Goal: Task Accomplishment & Management: Manage account settings

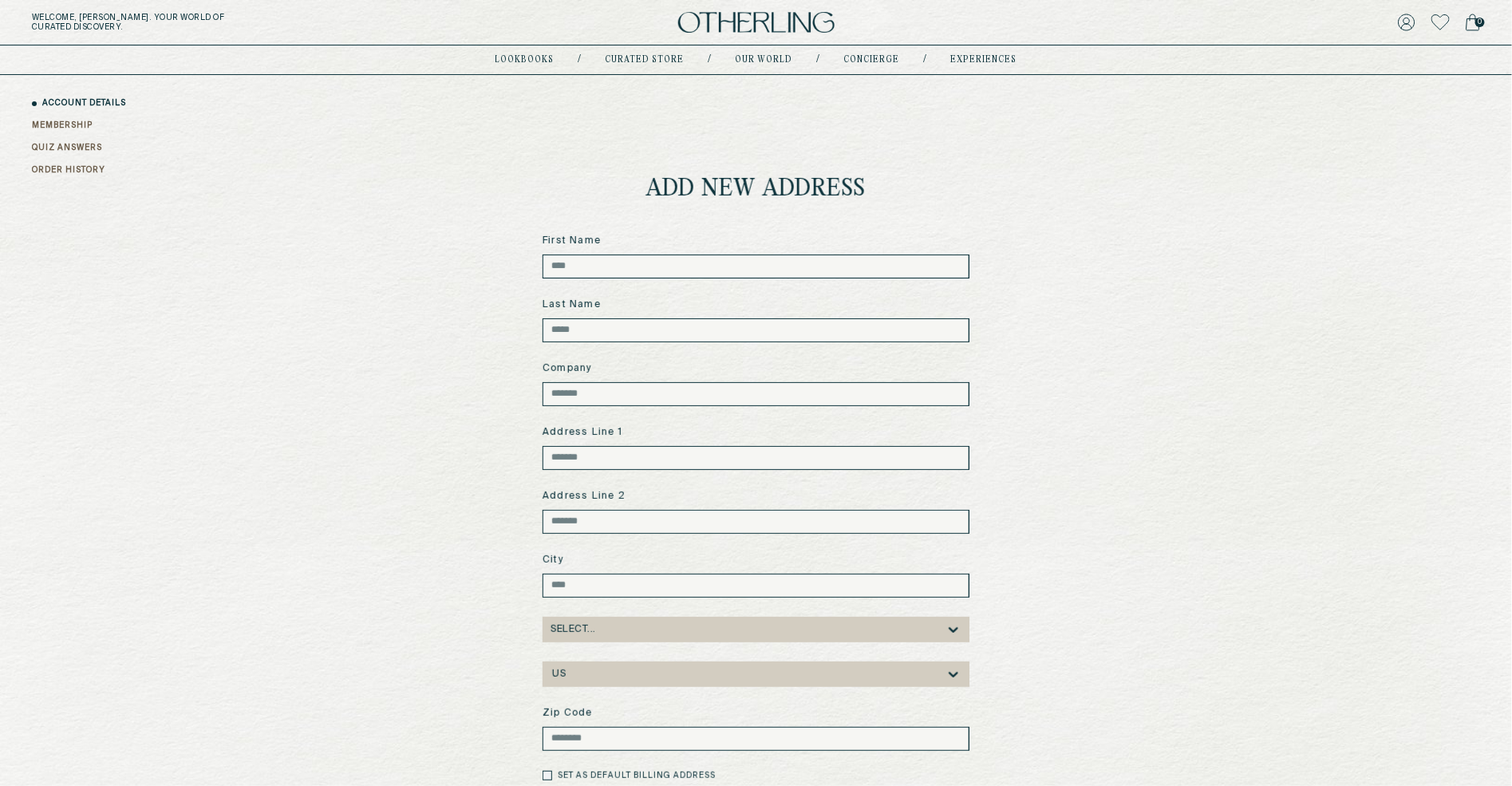
click at [1434, 27] on icon at bounding box center [1441, 22] width 19 height 16
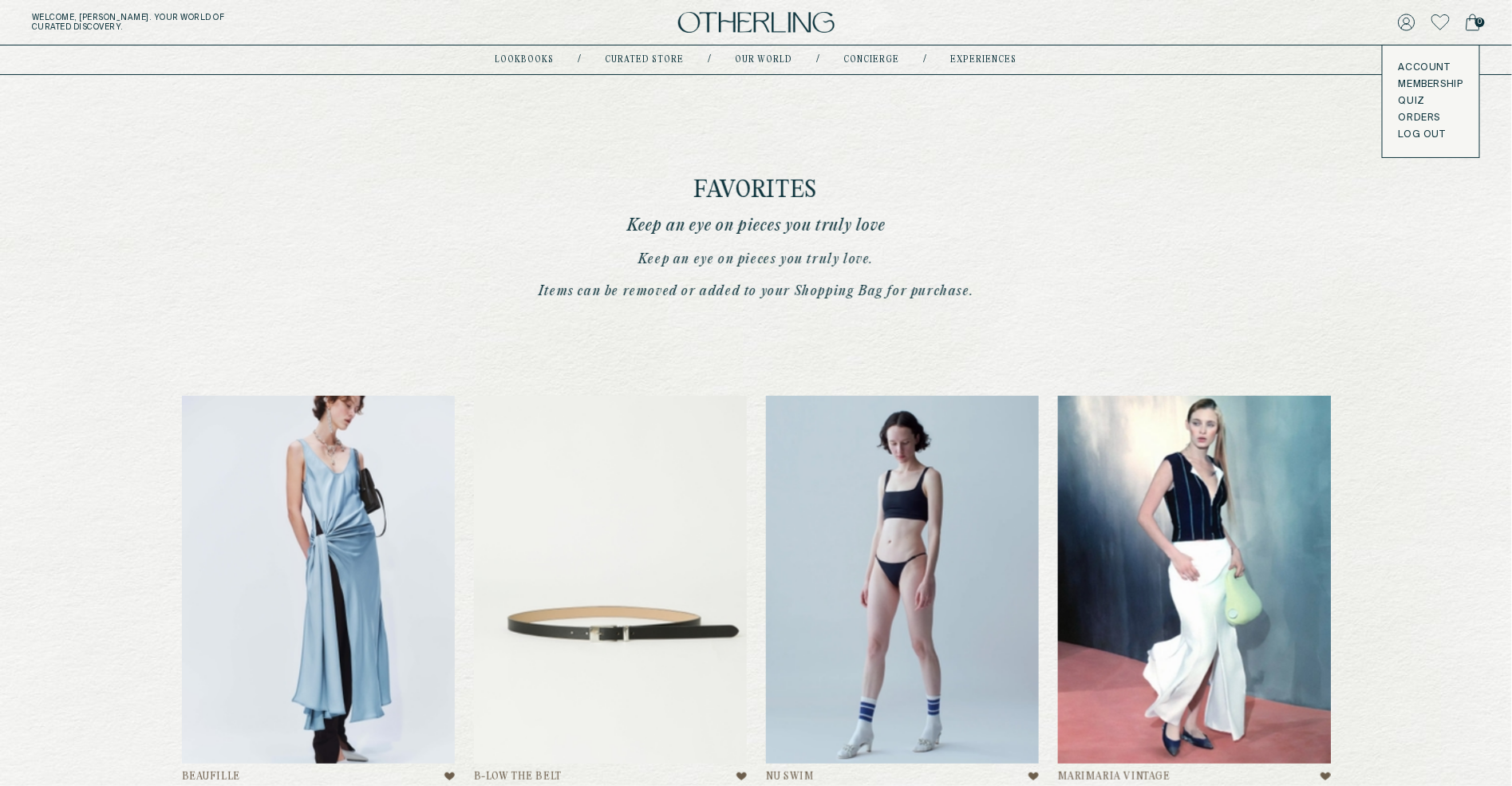
click at [1414, 134] on button "LOG OUT" at bounding box center [1422, 134] width 47 height 12
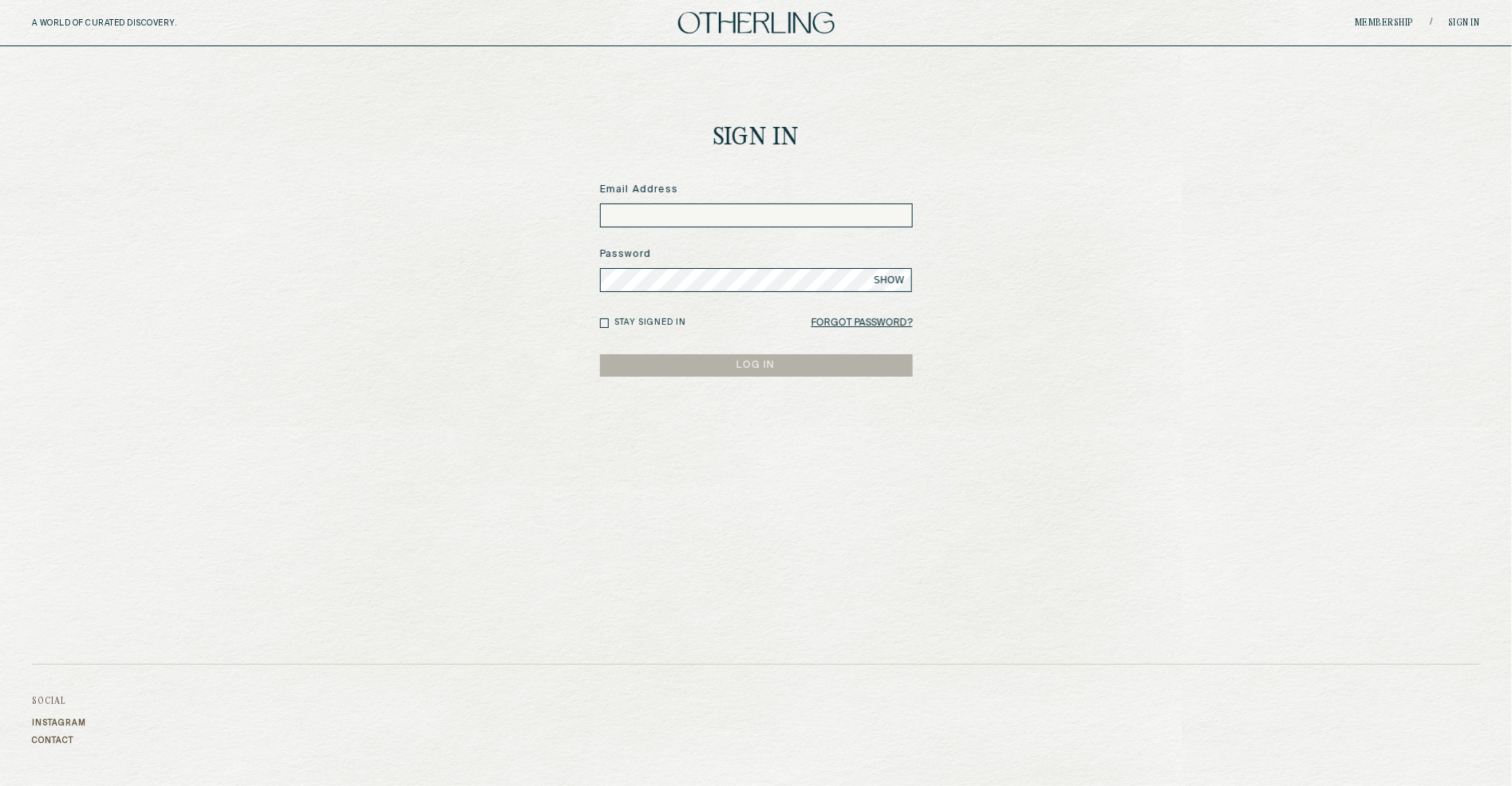
click at [809, 205] on input at bounding box center [757, 215] width 313 height 24
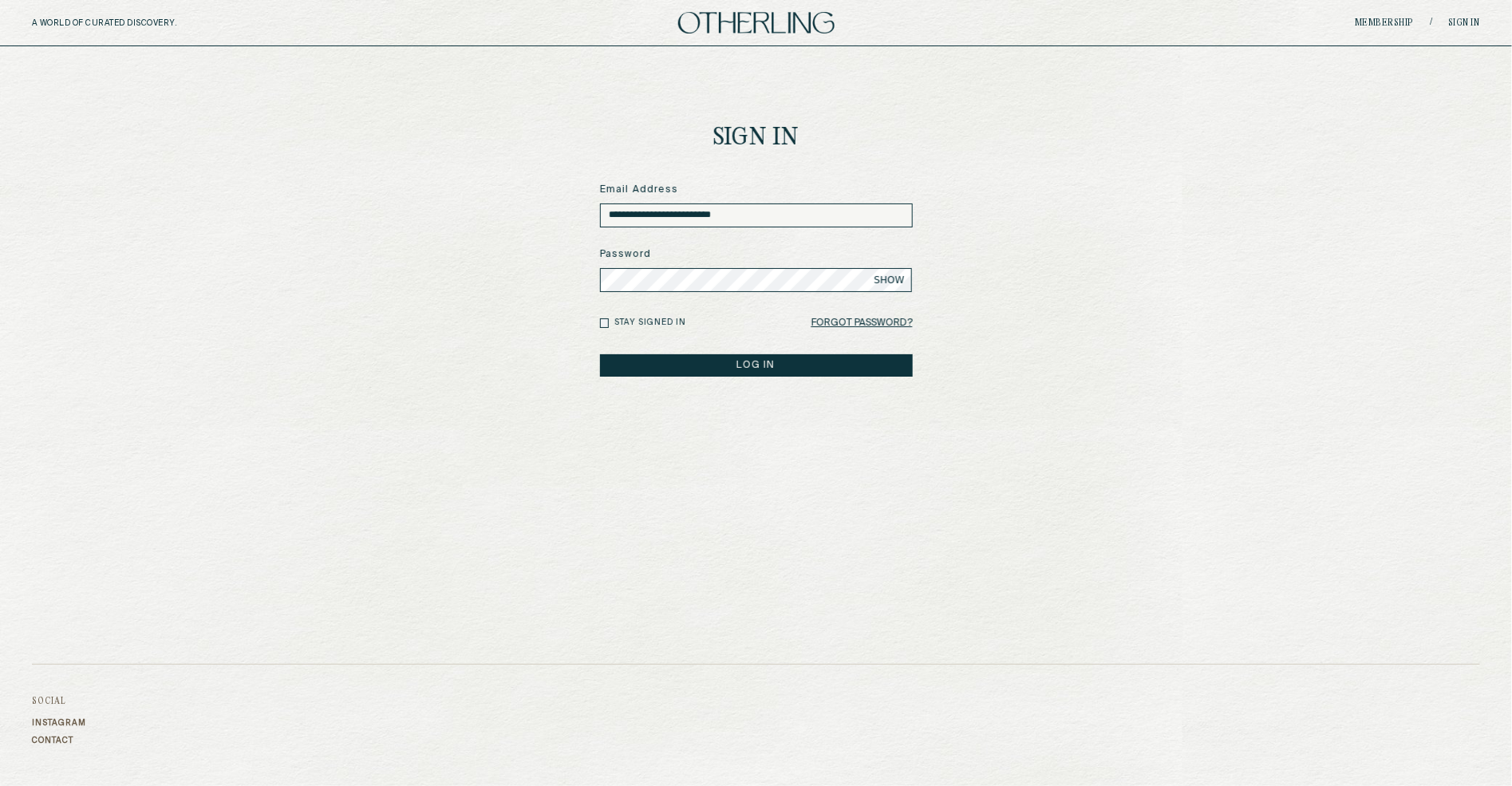
click at [600, 354] on button "LOG IN" at bounding box center [757, 365] width 313 height 22
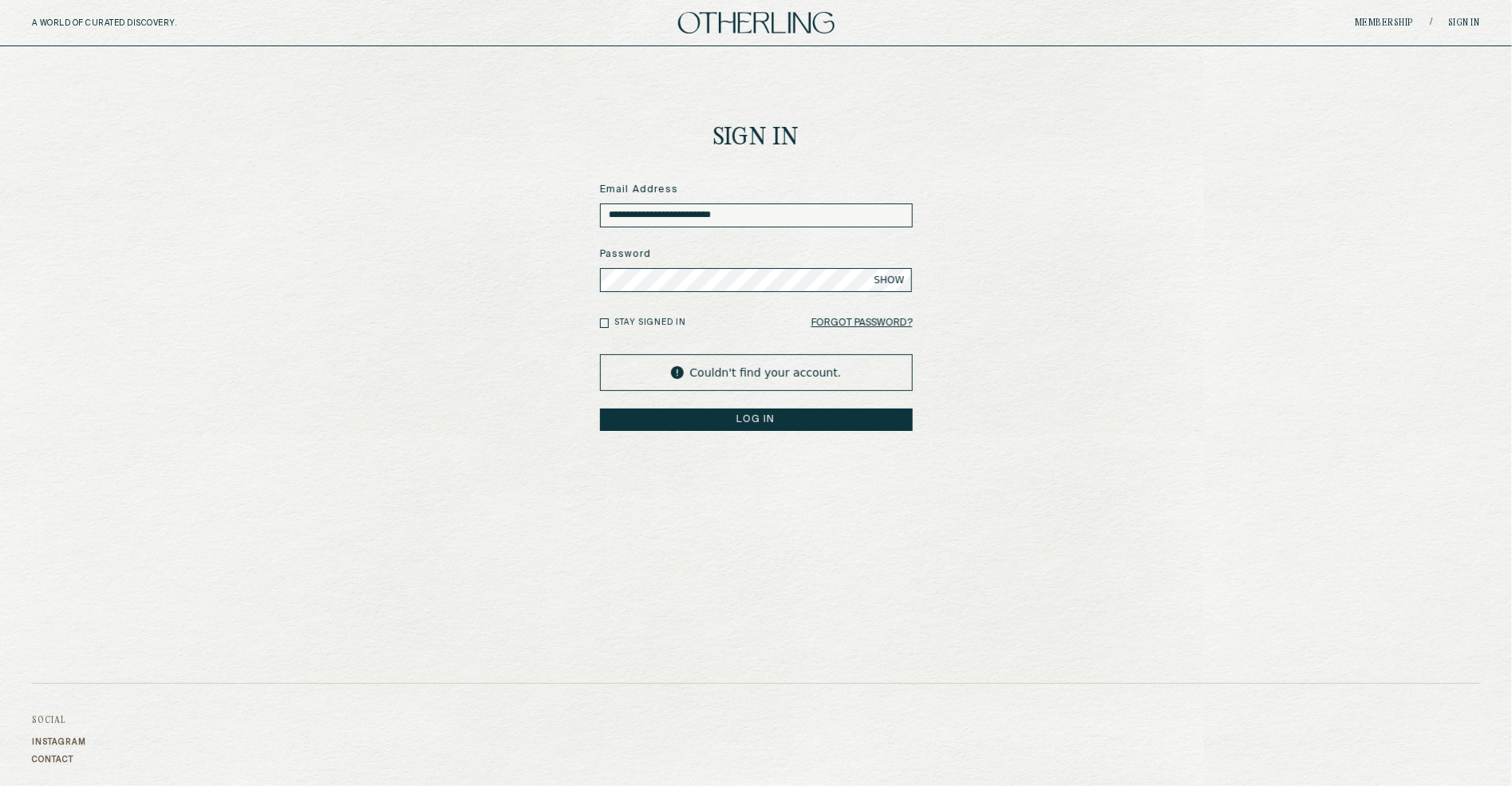
click at [685, 219] on input "**********" at bounding box center [757, 215] width 313 height 24
paste input
type input "**********"
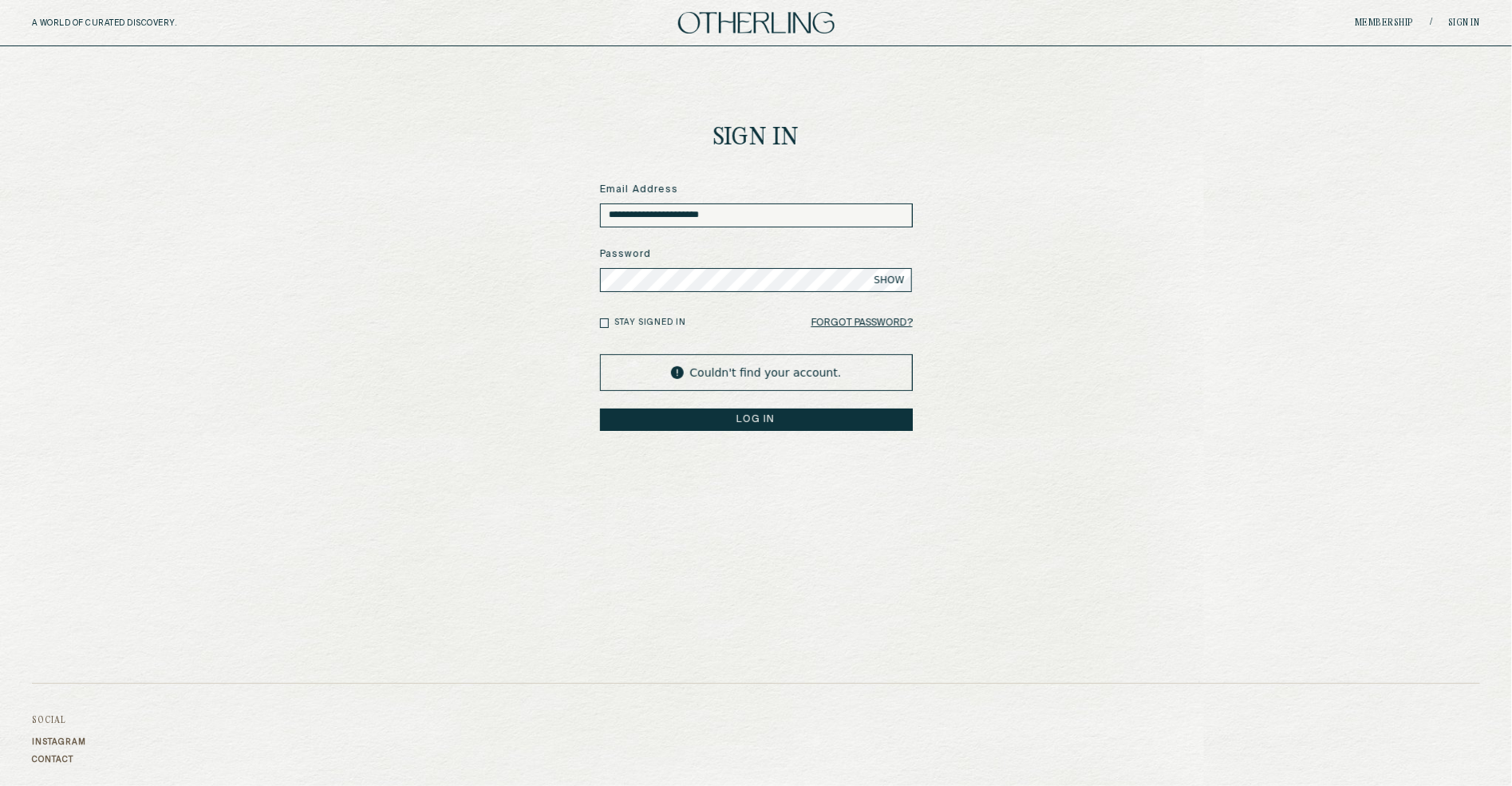
click at [884, 280] on span "SHOW" at bounding box center [889, 280] width 30 height 12
click at [704, 413] on button "LOG IN" at bounding box center [757, 419] width 313 height 22
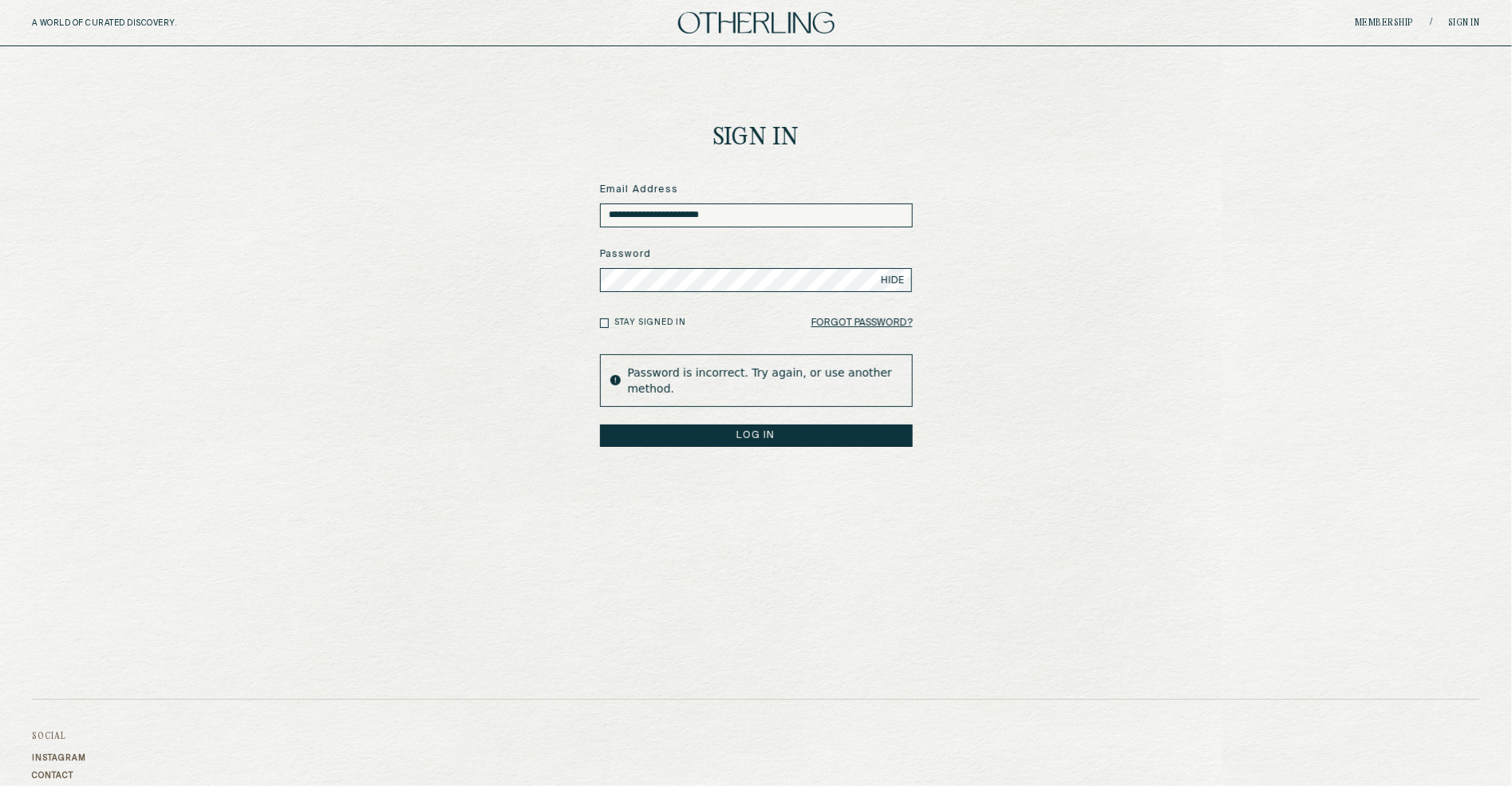
click at [600, 424] on button "LOG IN" at bounding box center [757, 435] width 313 height 22
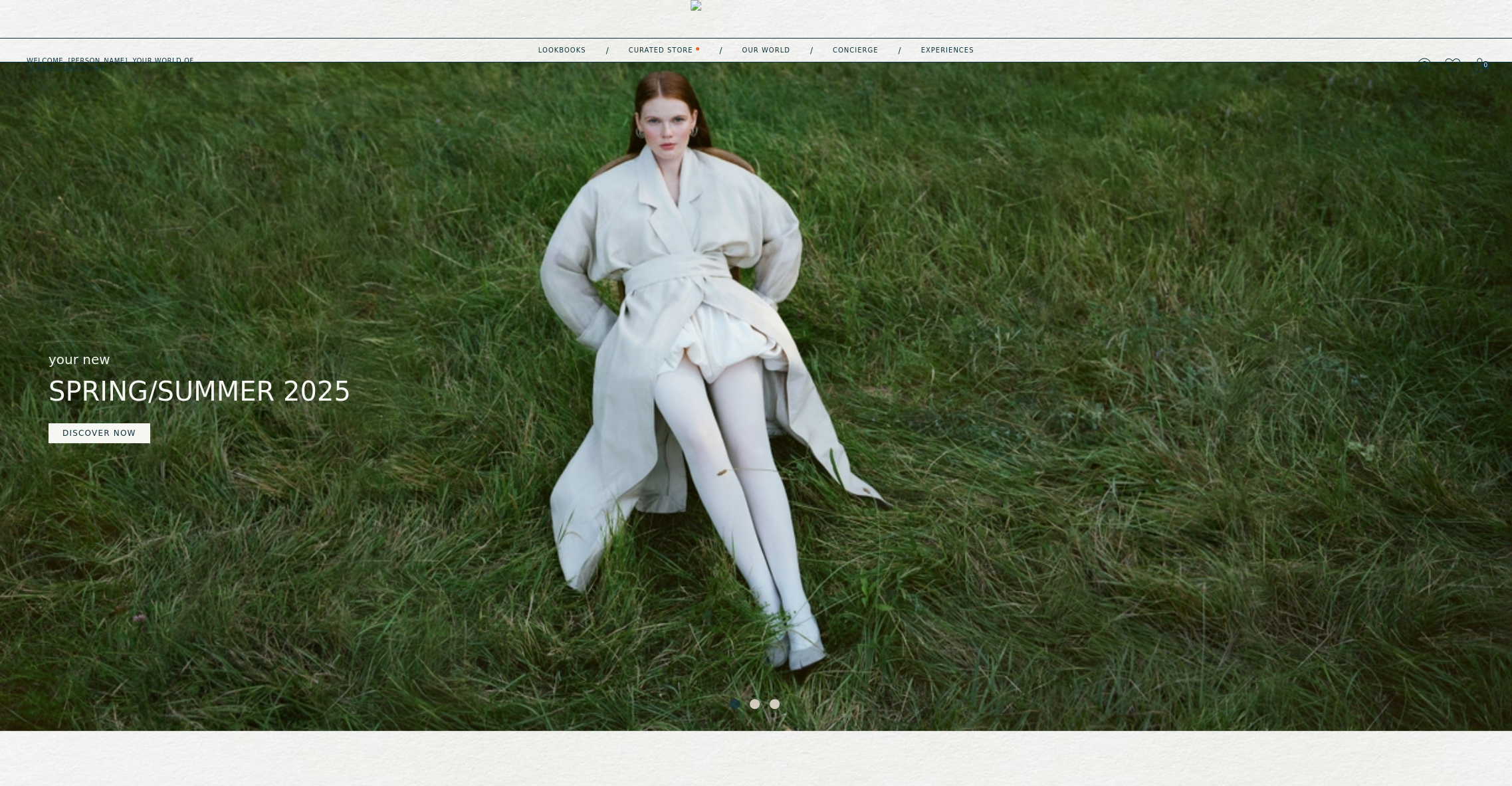
click at [1453, 59] on icon at bounding box center [1453, 65] width 16 height 13
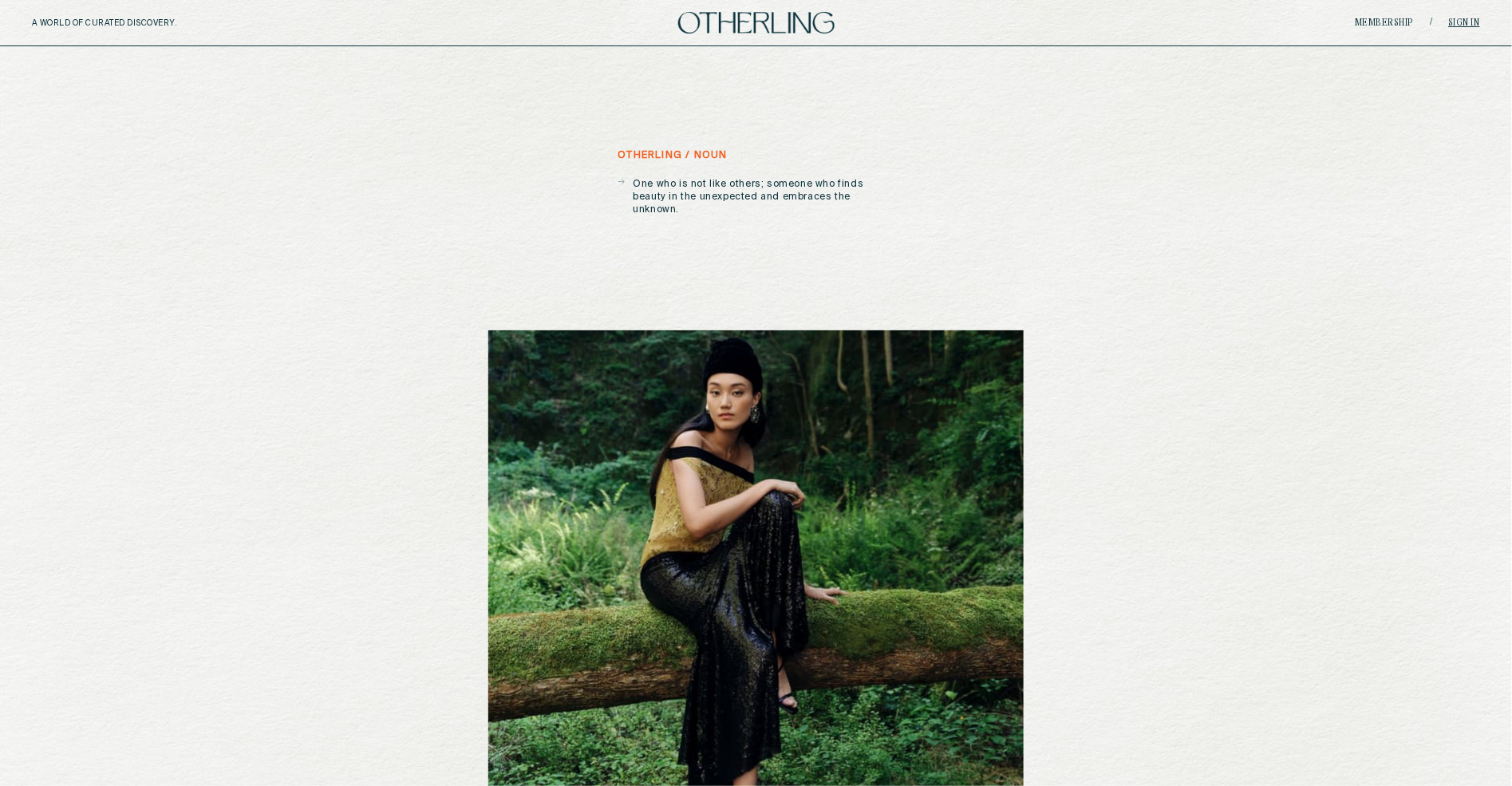
click at [1467, 28] on link "Sign in" at bounding box center [1465, 23] width 32 height 10
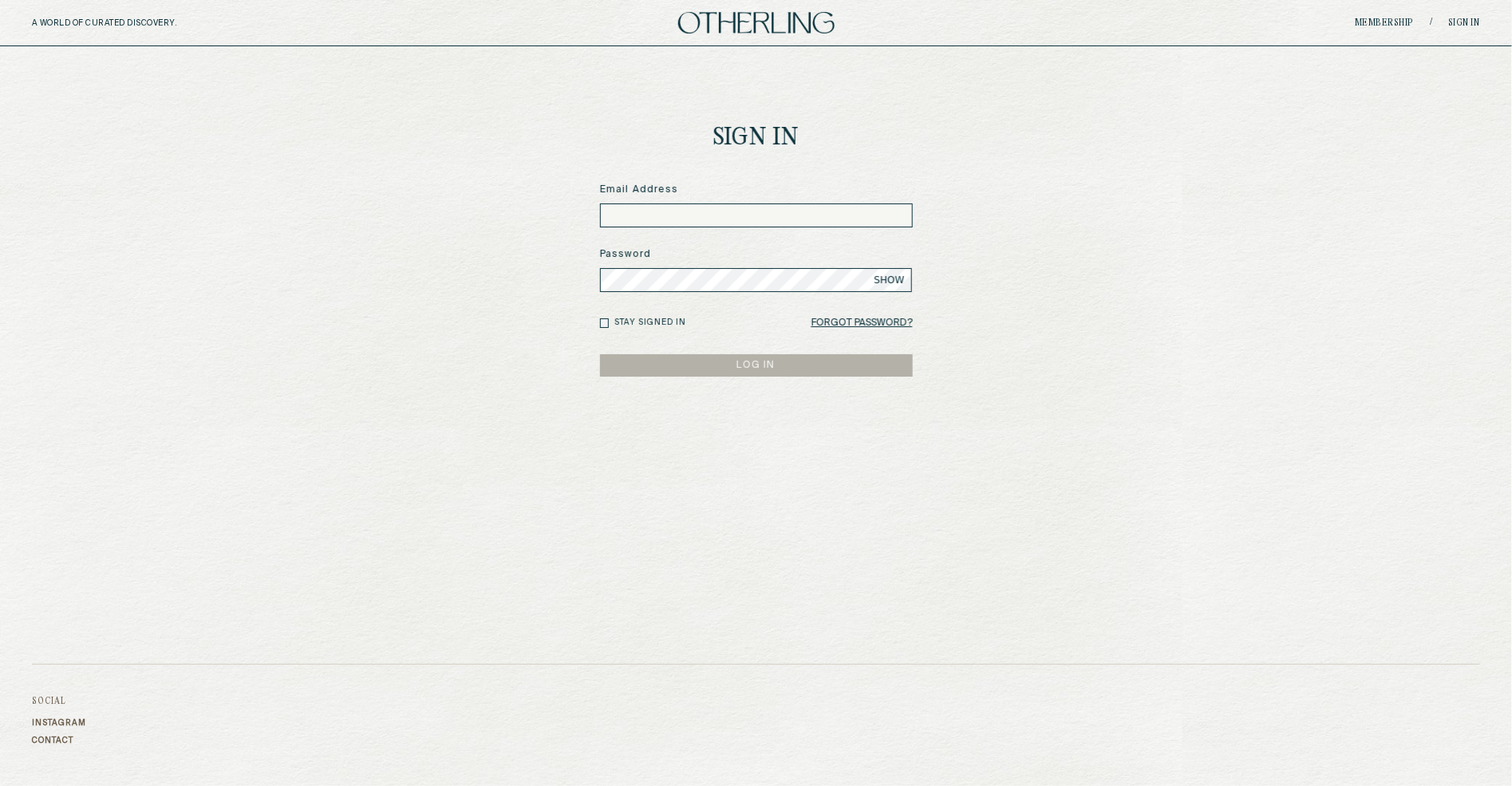
click at [827, 219] on input at bounding box center [757, 215] width 313 height 24
paste input "**********"
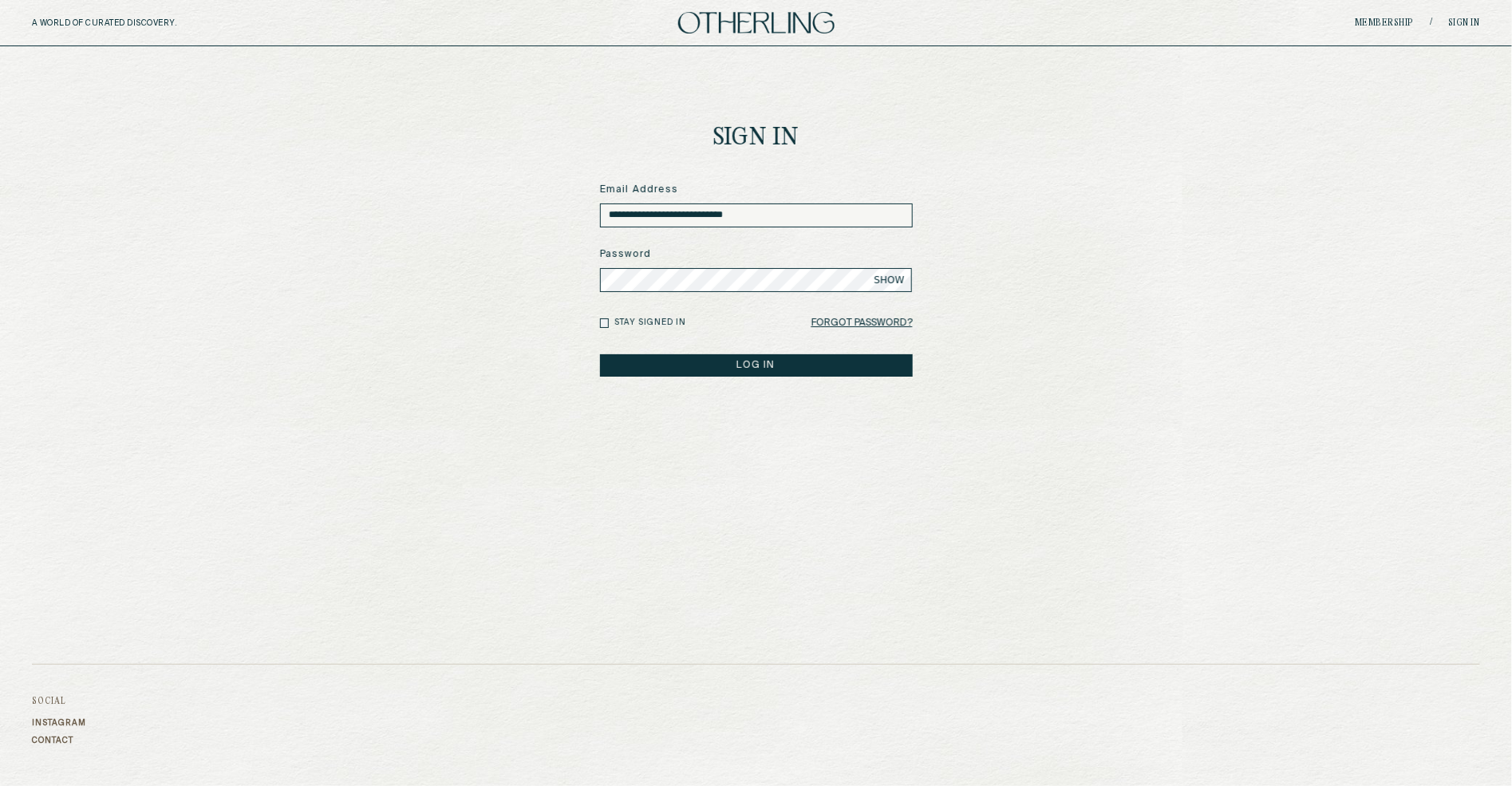
click at [600, 354] on button "LOG IN" at bounding box center [757, 365] width 313 height 22
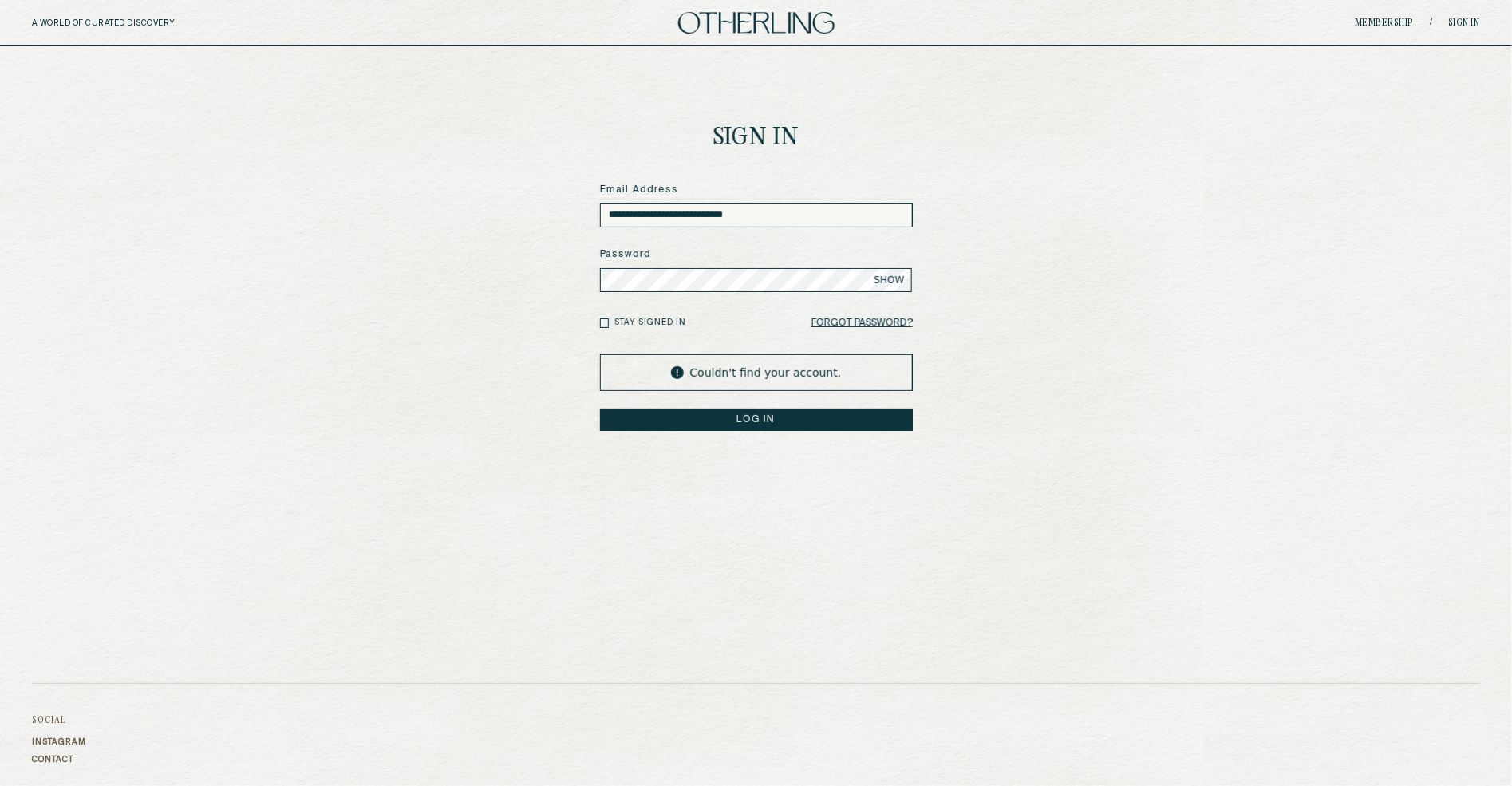
click at [887, 279] on span "SHOW" at bounding box center [889, 280] width 30 height 12
click at [768, 221] on input "**********" at bounding box center [757, 215] width 313 height 24
type input "**********"
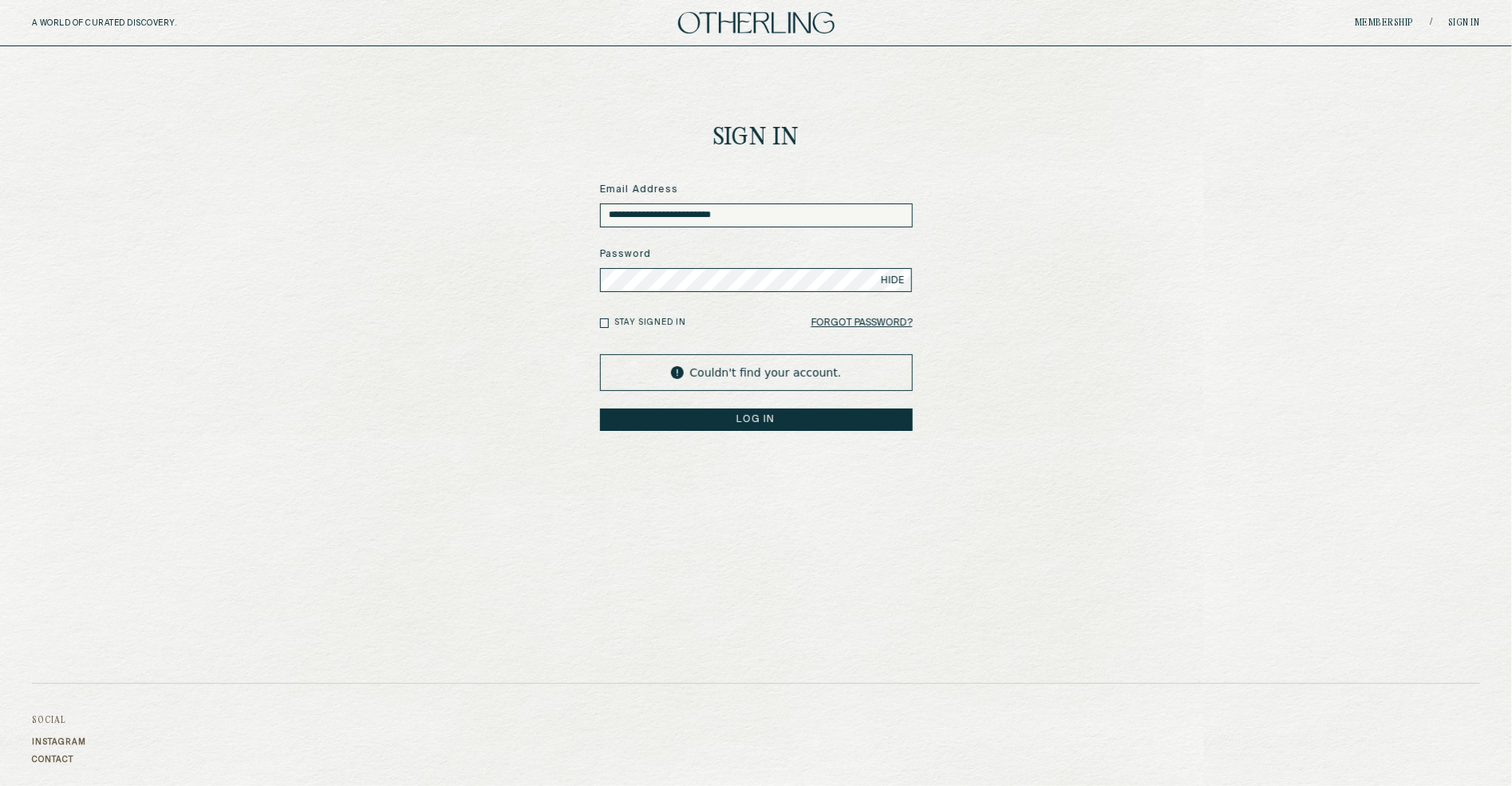
click at [600, 408] on button "LOG IN" at bounding box center [757, 419] width 313 height 22
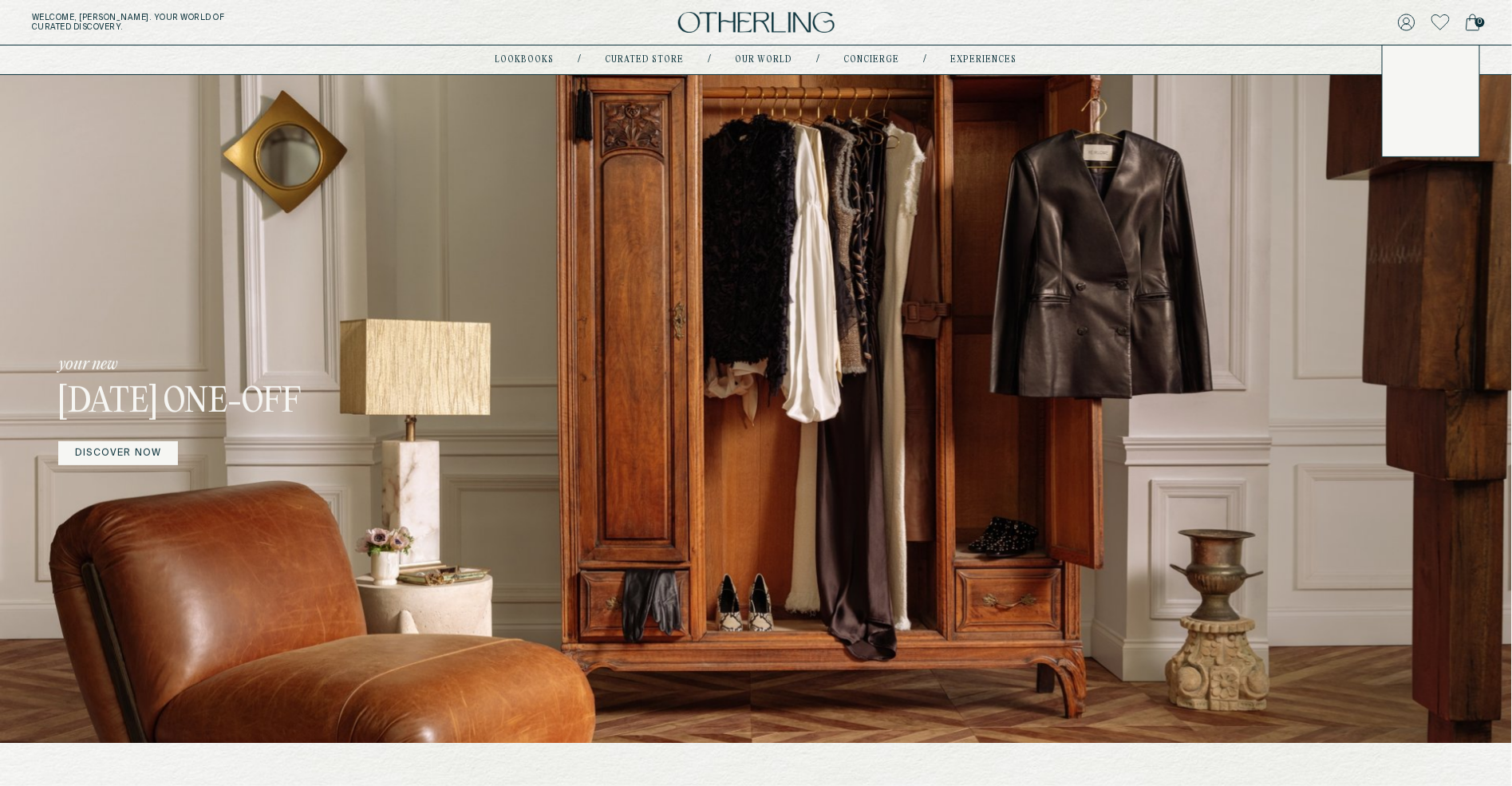
click at [1452, 36] on div "Welcome, Amy . Your world of curated discovery. 0 Account Membership Quiz Order…" at bounding box center [756, 22] width 1512 height 45
click at [1443, 21] on icon at bounding box center [1441, 22] width 19 height 16
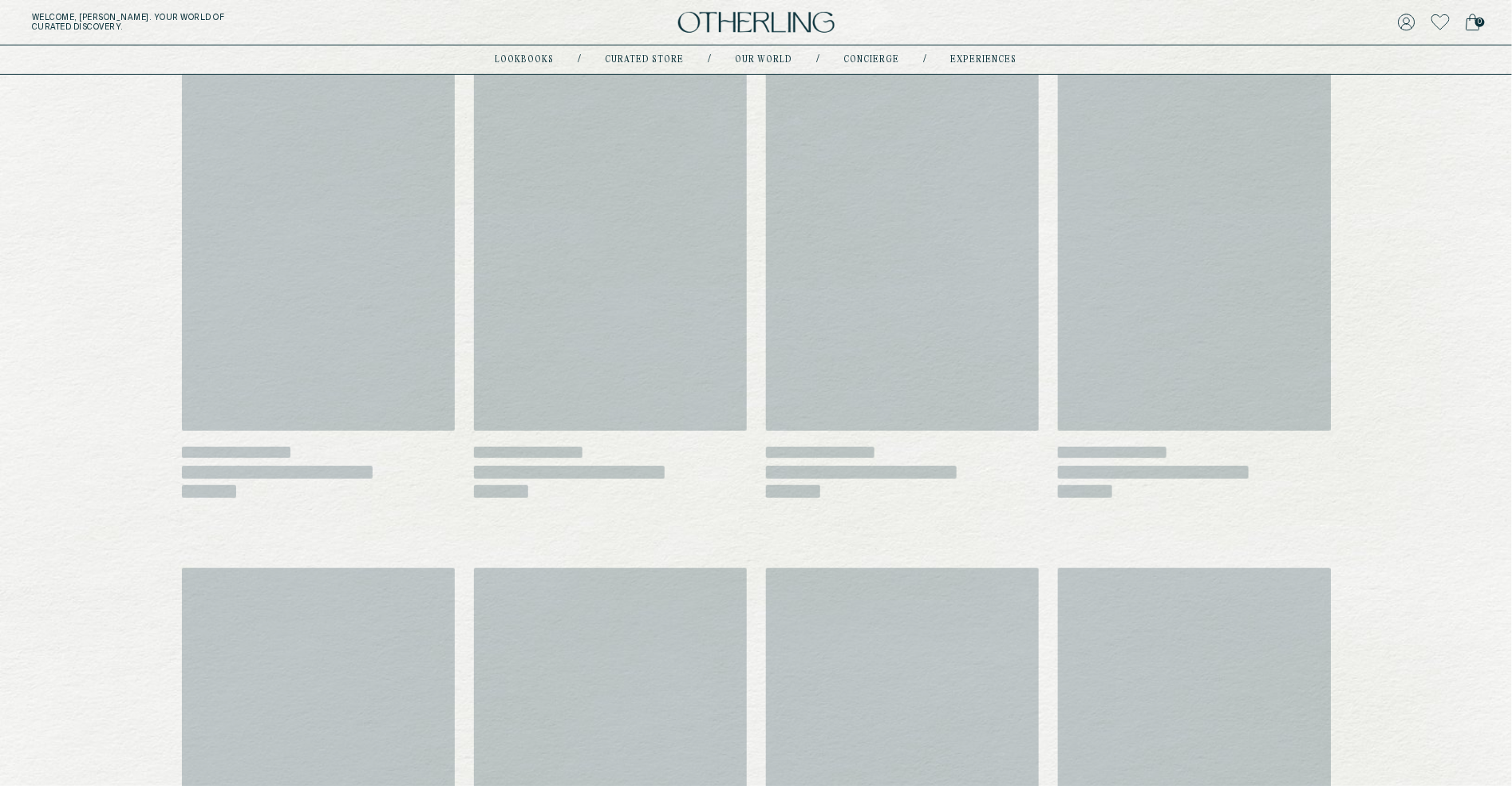
scroll to position [348, 0]
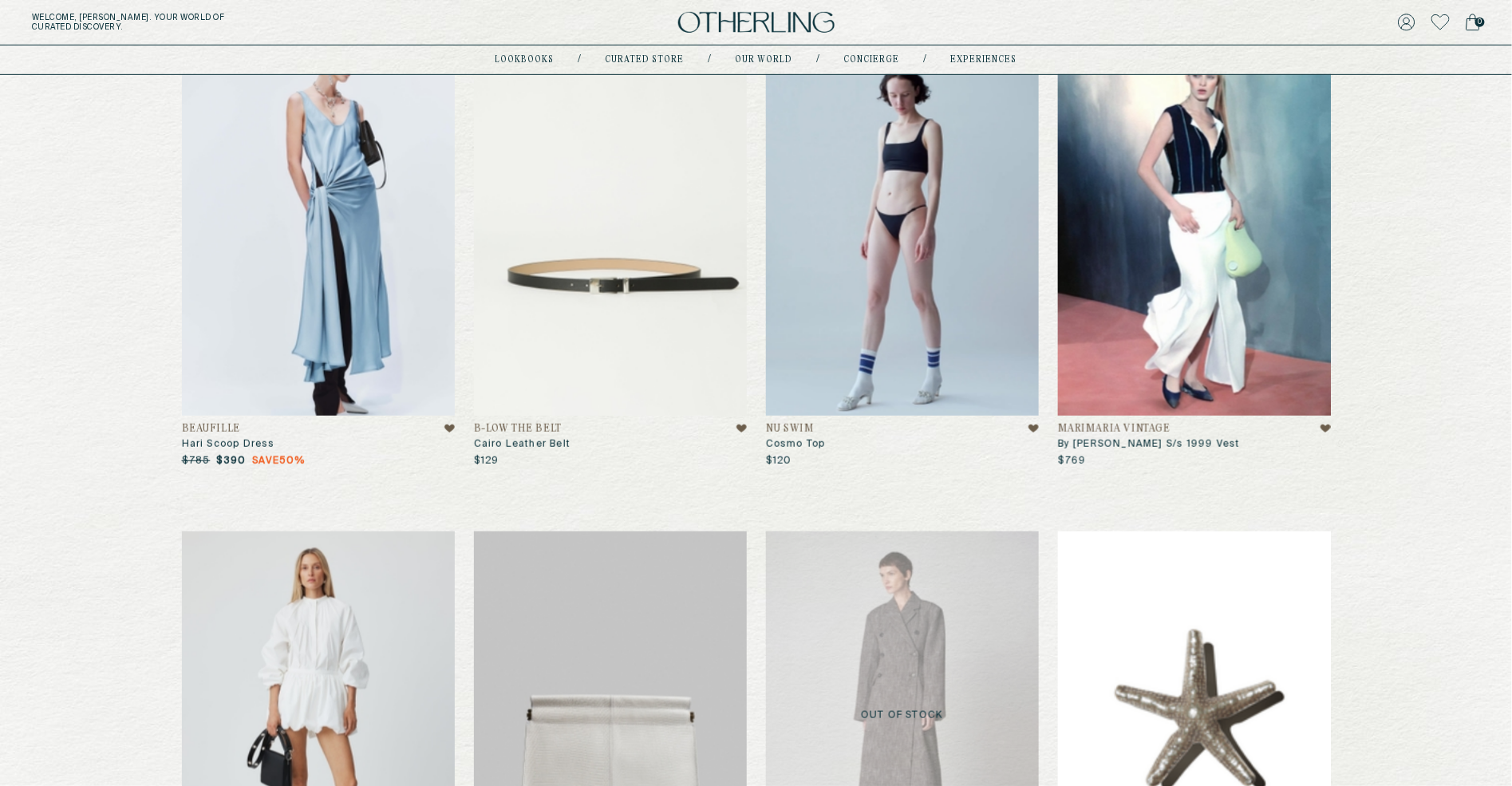
click at [447, 429] on icon at bounding box center [450, 428] width 11 height 8
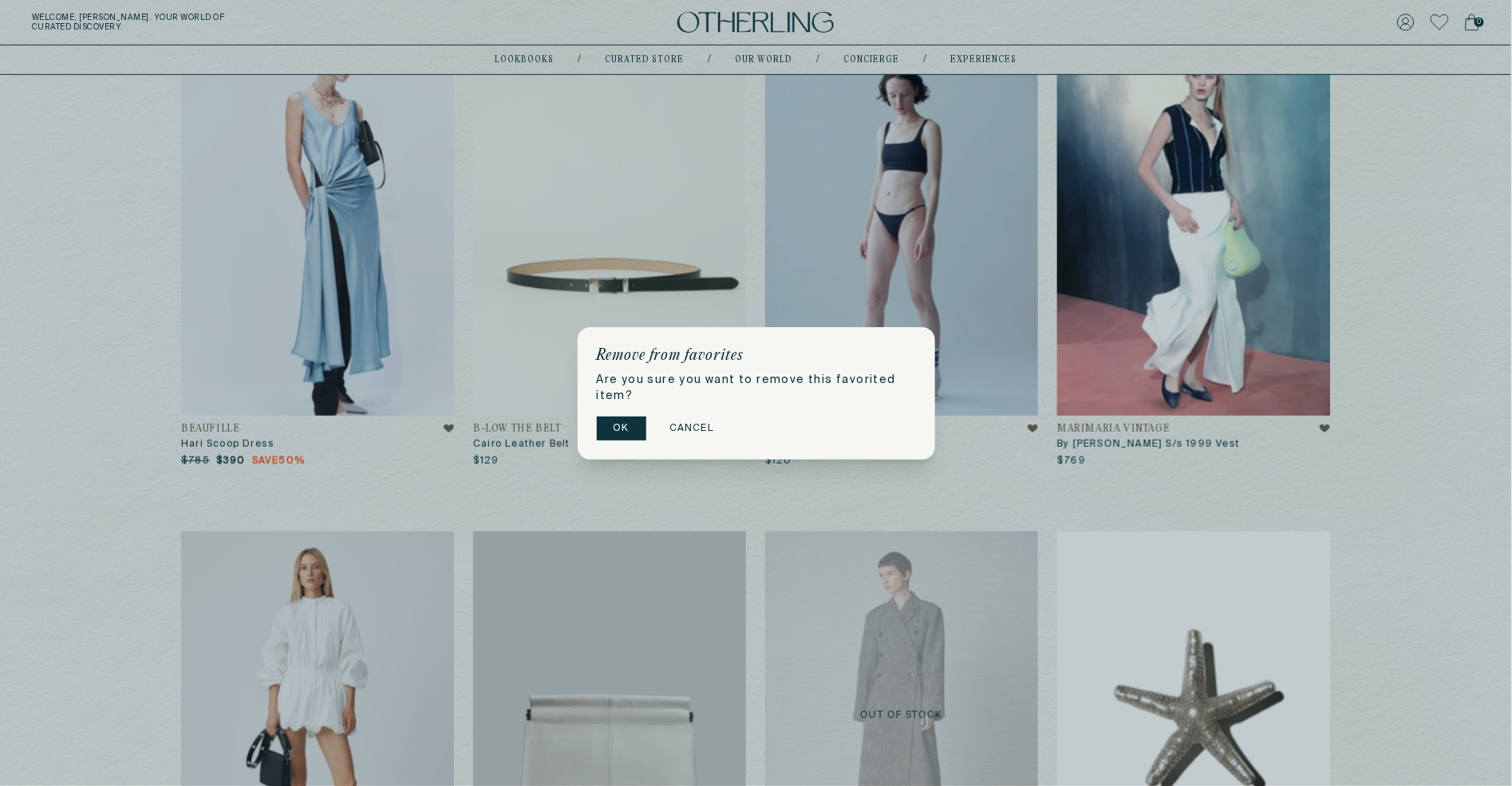
click at [623, 432] on button "OK" at bounding box center [622, 428] width 50 height 24
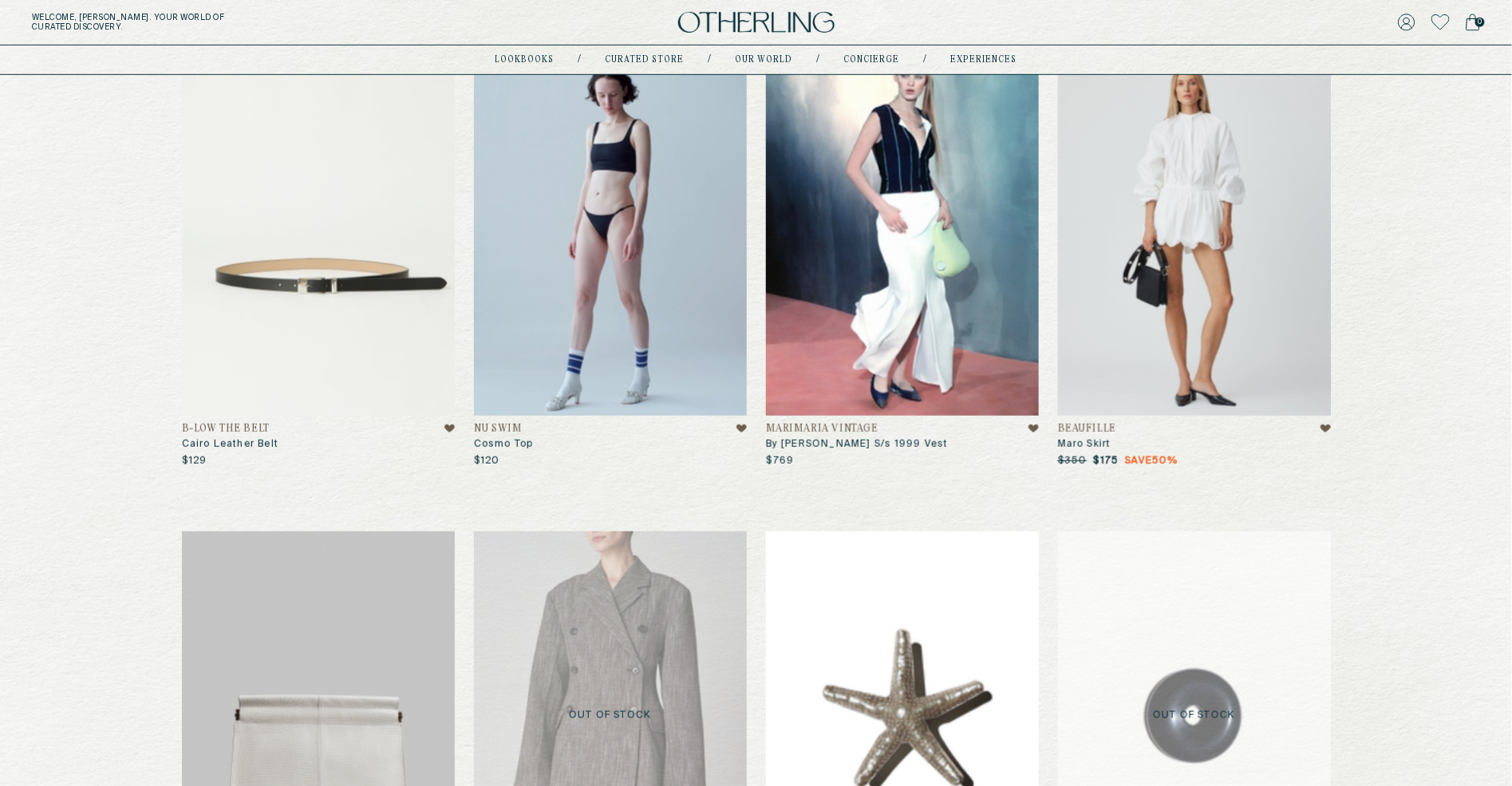
click at [447, 429] on icon at bounding box center [450, 428] width 11 height 8
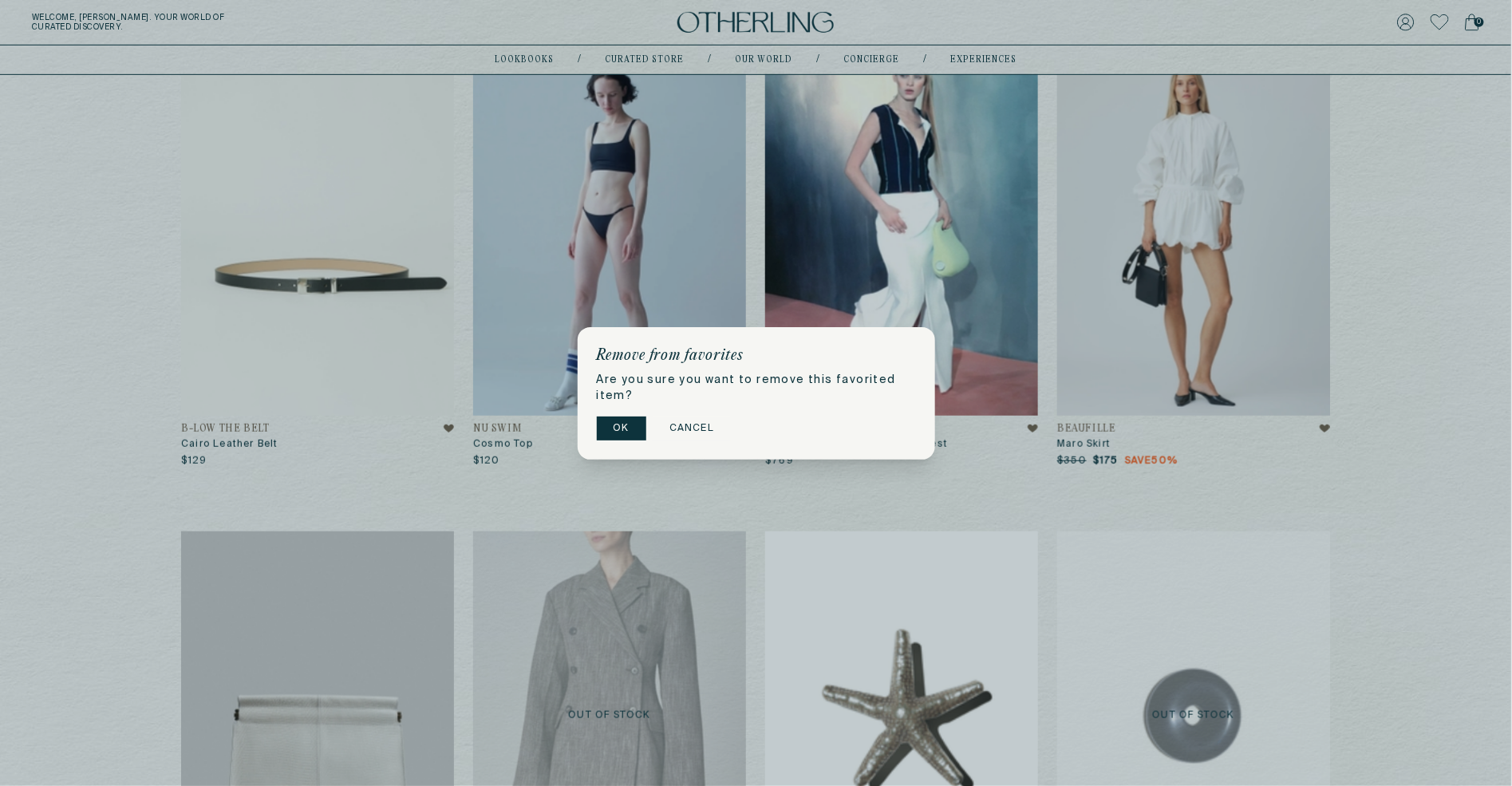
click at [617, 433] on button "OK" at bounding box center [622, 428] width 50 height 24
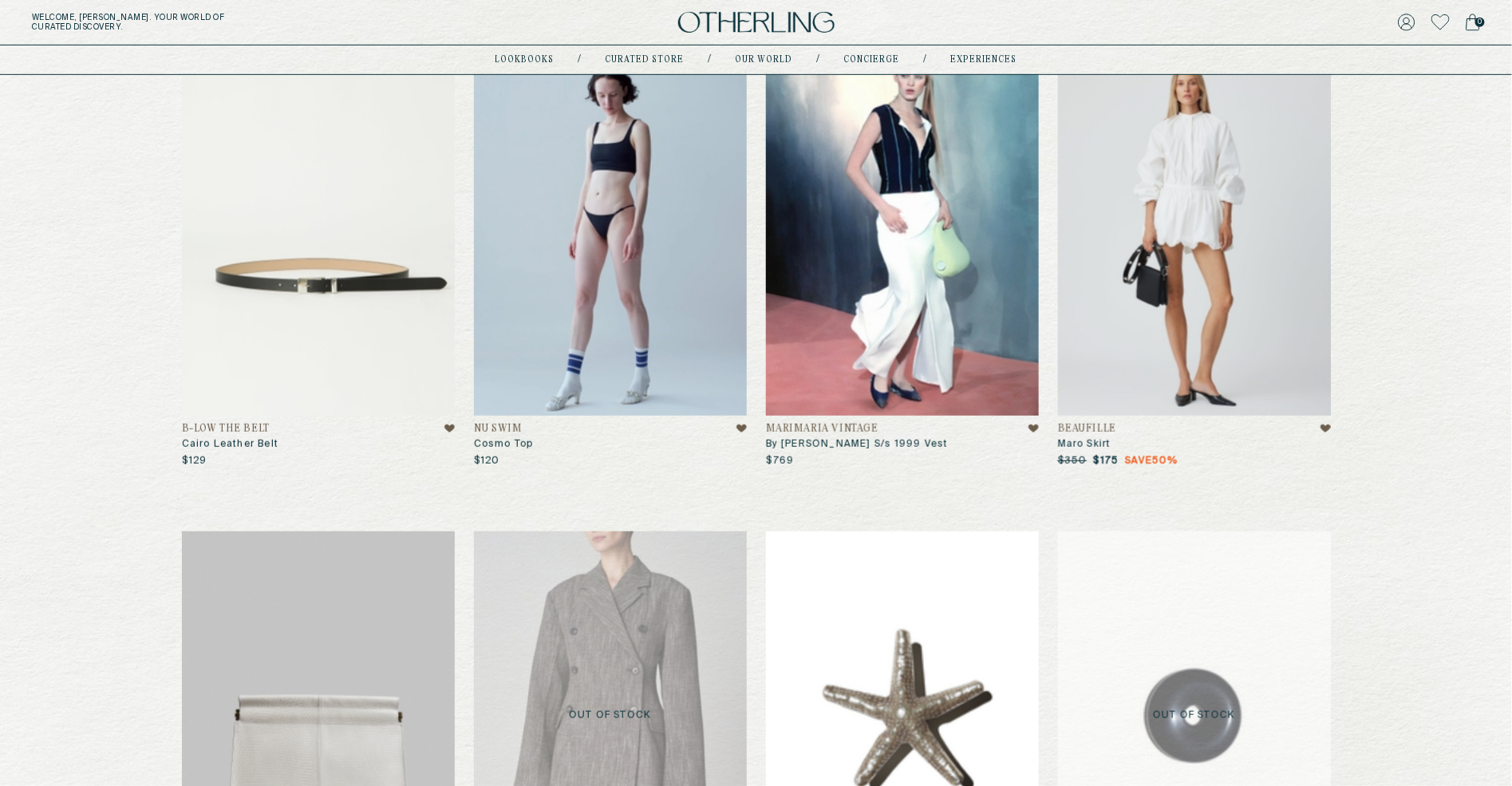
click at [451, 428] on icon at bounding box center [450, 428] width 11 height 8
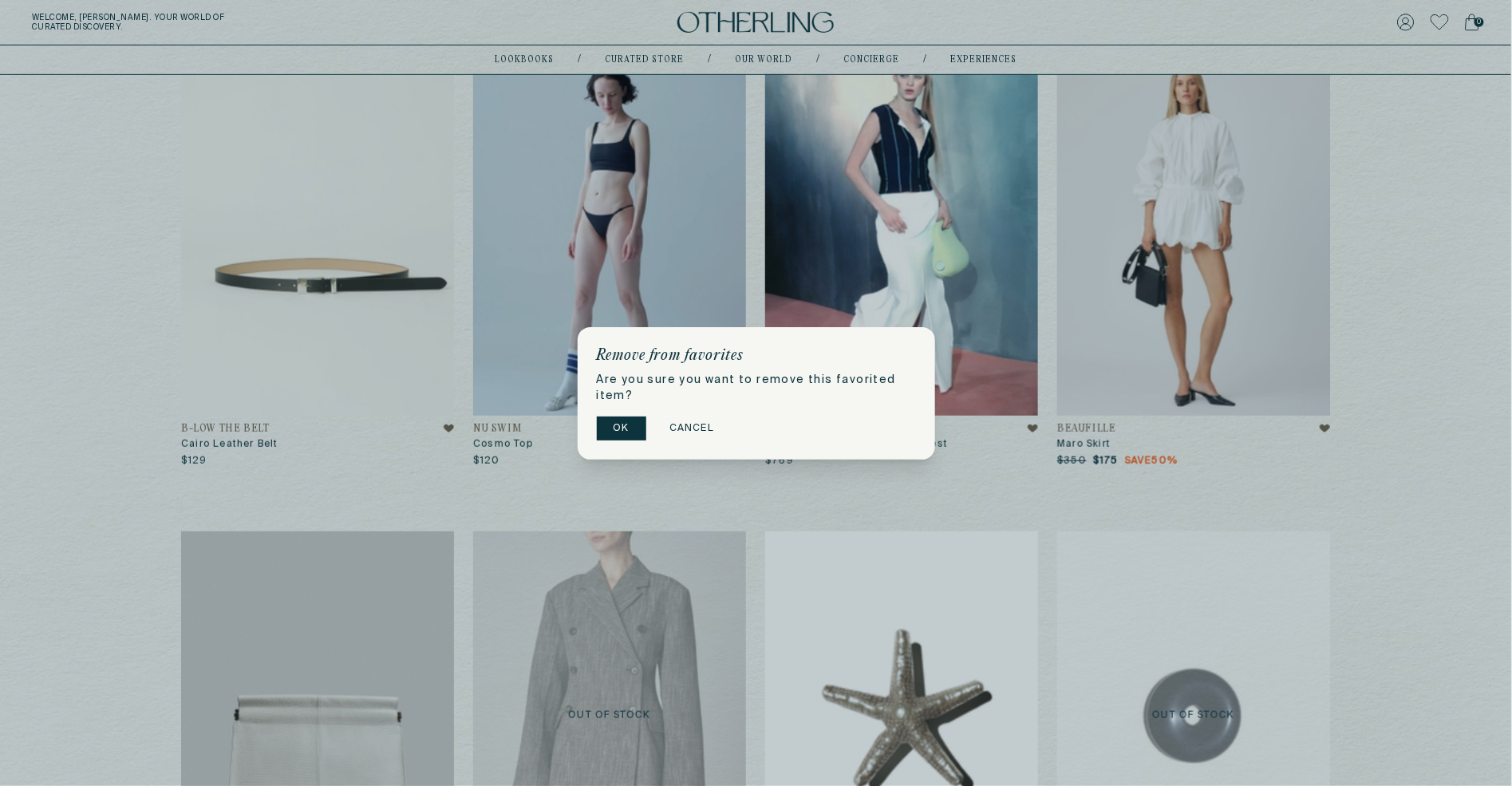
click at [614, 433] on button "OK" at bounding box center [622, 428] width 50 height 24
click at [625, 428] on button "OK" at bounding box center [622, 428] width 50 height 24
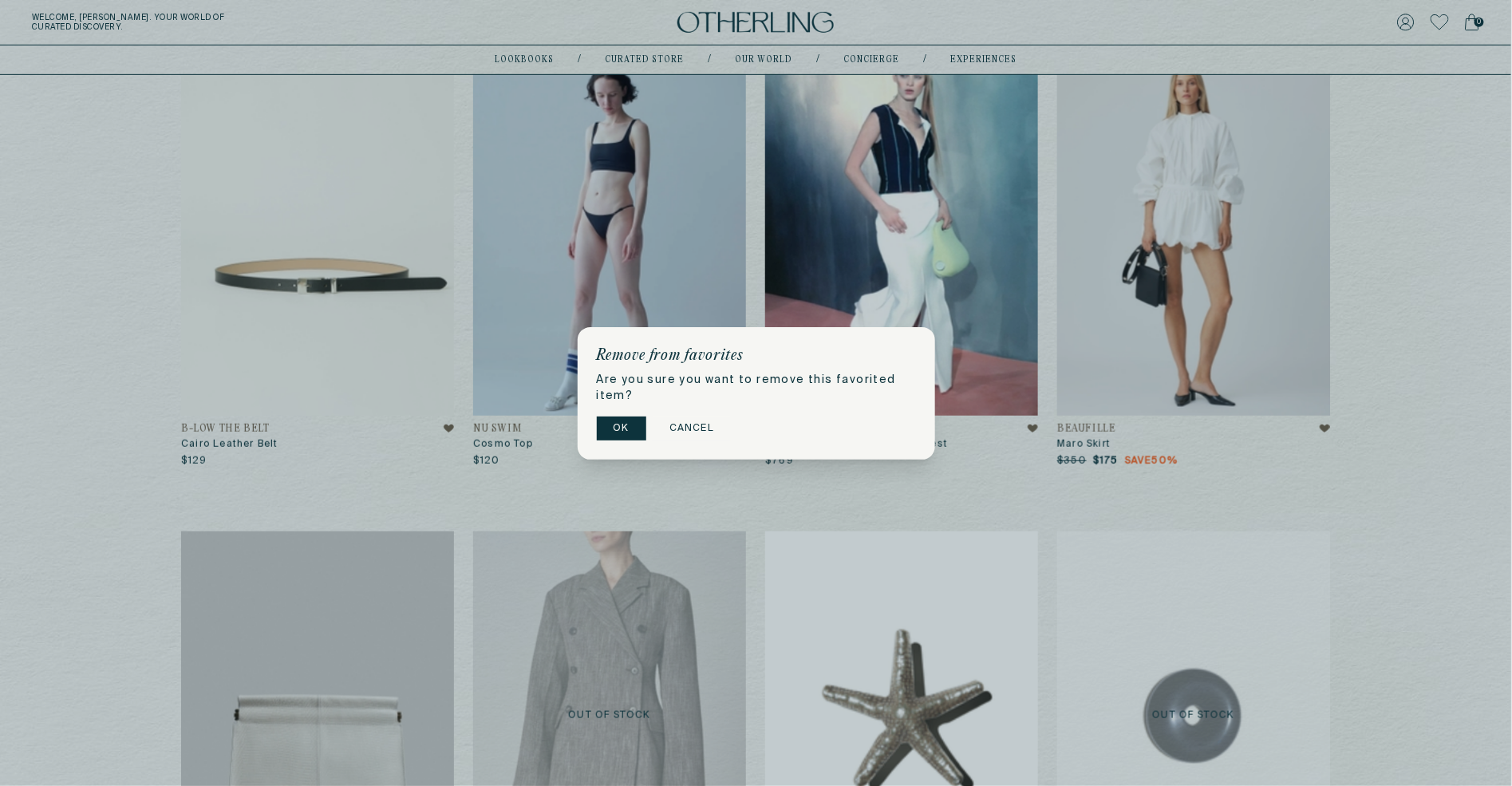
click at [698, 428] on button "Cancel" at bounding box center [692, 428] width 78 height 24
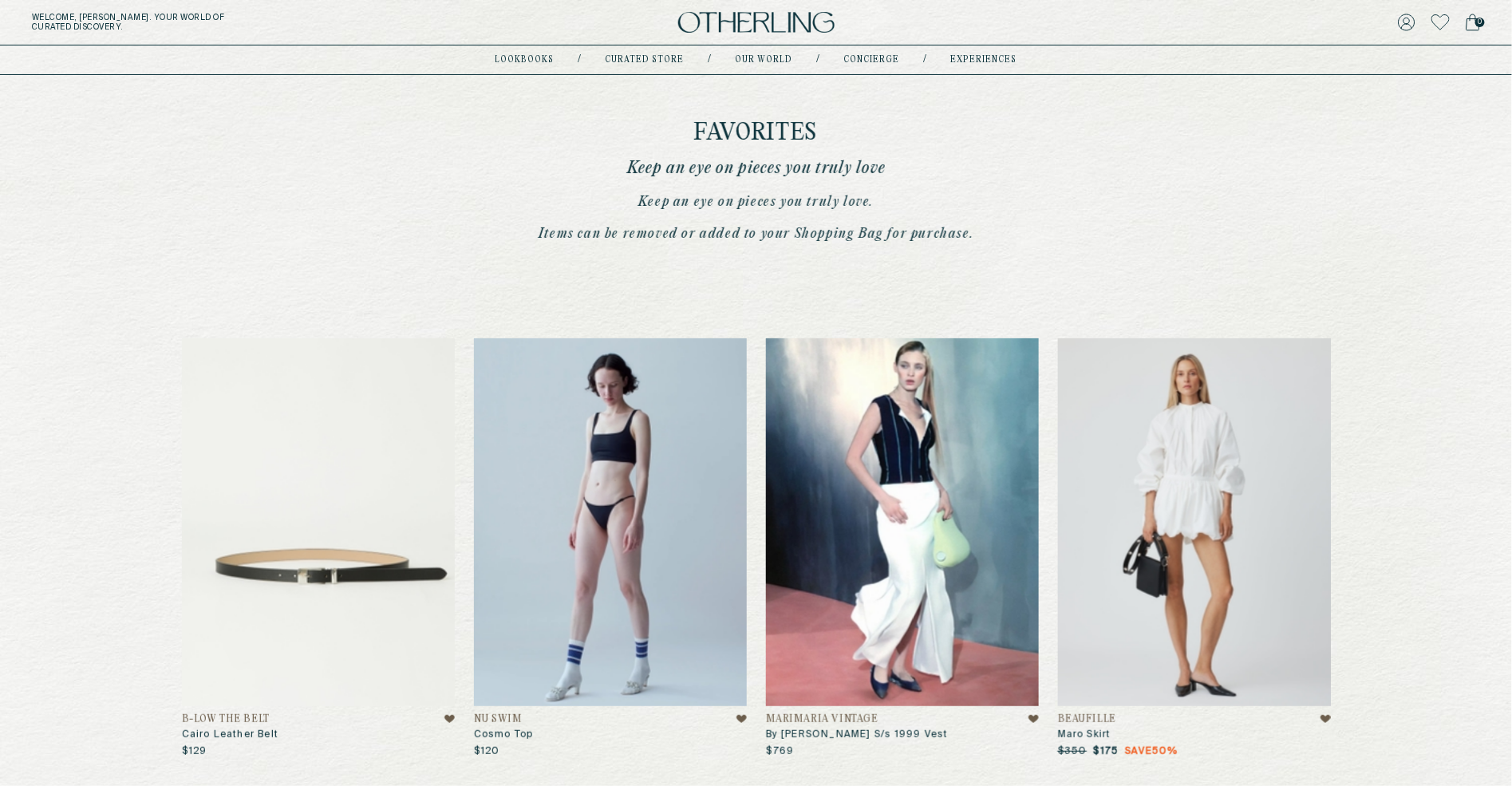
scroll to position [0, 0]
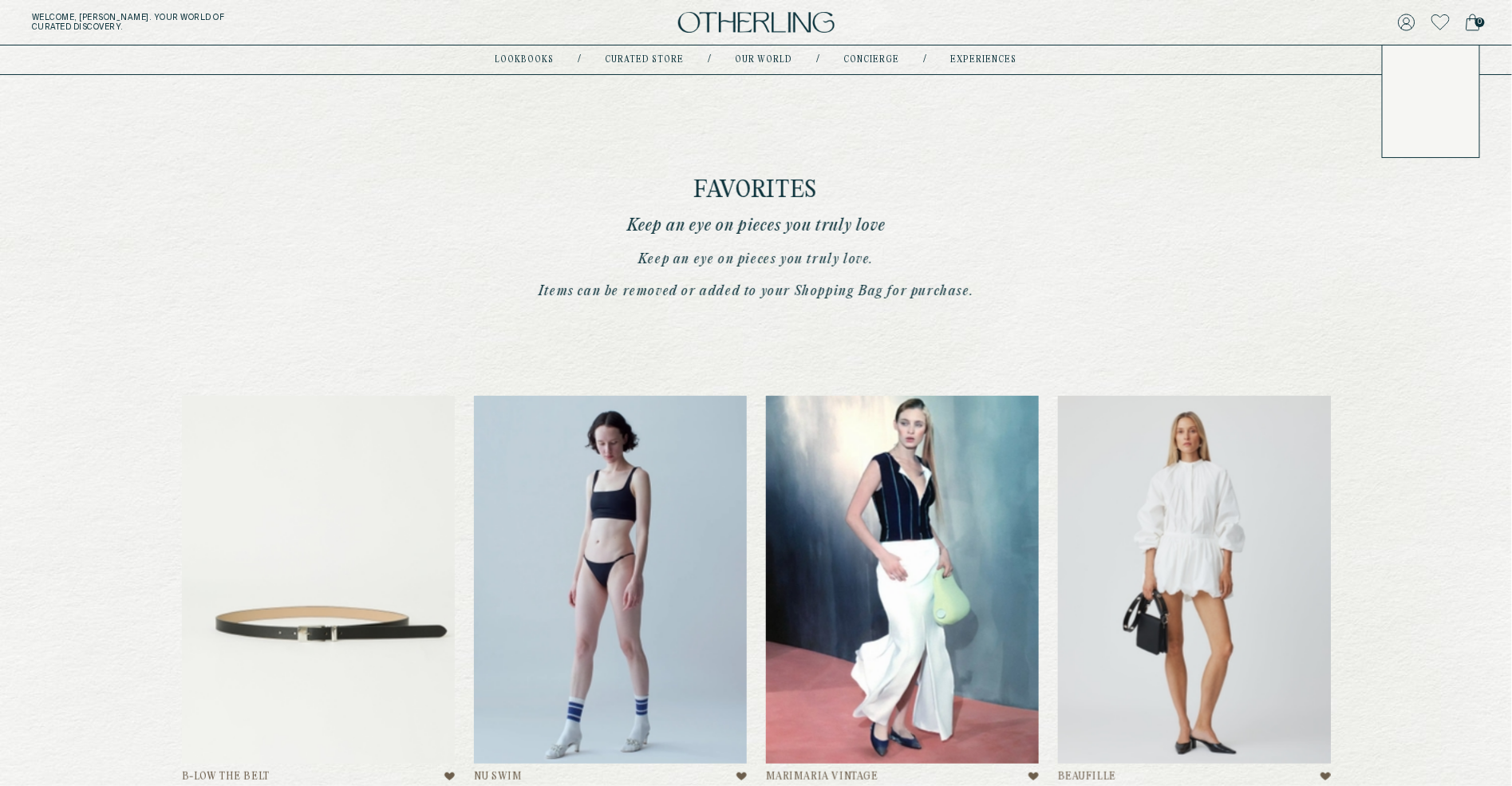
click at [1408, 28] on icon at bounding box center [1407, 22] width 18 height 18
click at [1409, 68] on link "Account" at bounding box center [1431, 68] width 65 height 12
